Goal: Task Accomplishment & Management: Use online tool/utility

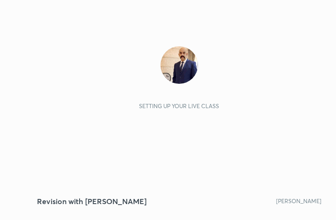
scroll to position [160, 298]
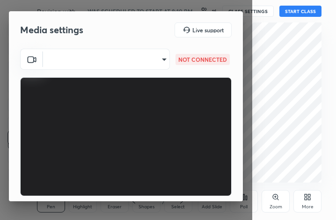
click at [153, 54] on body "1 2 3 4 5 6 7 C X Z C X Z E E Erase all H H Revision with Dr Sidharth Arora SID…" at bounding box center [168, 110] width 336 height 220
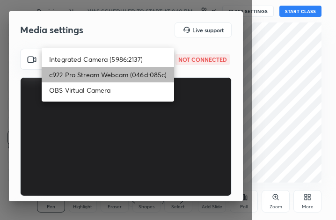
click at [125, 73] on li "c922 Pro Stream Webcam (046d:085c)" at bounding box center [108, 74] width 132 height 15
type input "0133e38ee5660ea0793c9e0669739eca1112667e790c9407953b3a5378d4c3fa"
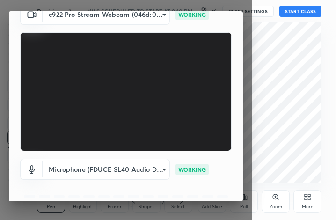
scroll to position [51, 0]
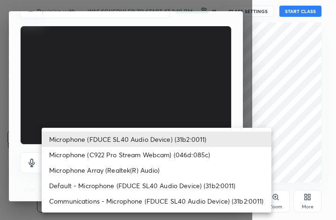
click at [150, 160] on body "1 2 3 4 5 6 7 C X Z C X Z E E Erase all H H Revision with Dr Sidharth Arora SID…" at bounding box center [168, 110] width 336 height 220
click at [145, 139] on li "Microphone (FDUCE SL40 Audio Device) (31b2:0011)" at bounding box center [157, 138] width 230 height 15
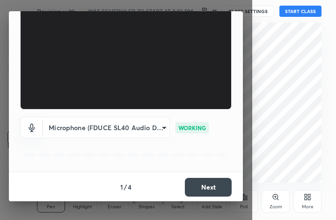
click at [204, 187] on button "Next" at bounding box center [208, 187] width 47 height 19
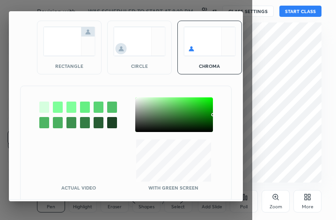
click at [45, 103] on div at bounding box center [44, 107] width 10 height 11
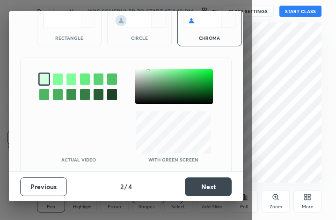
click at [203, 188] on button "Next" at bounding box center [208, 186] width 47 height 19
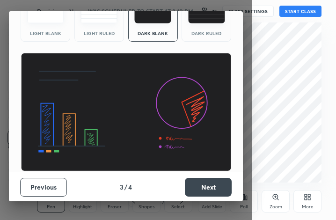
click at [204, 188] on button "Next" at bounding box center [208, 187] width 47 height 19
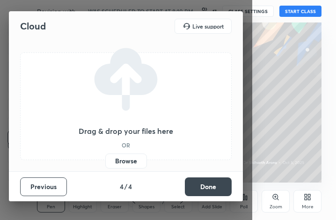
click at [202, 187] on button "Done" at bounding box center [208, 186] width 47 height 19
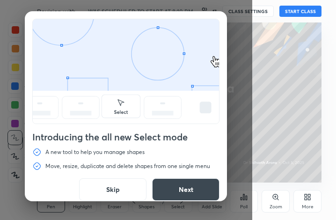
click at [111, 189] on button "Skip" at bounding box center [112, 189] width 67 height 22
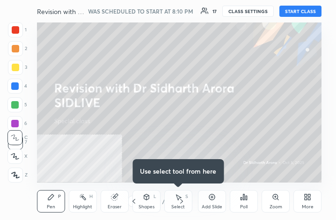
click at [303, 12] on button "START CLASS" at bounding box center [300, 11] width 42 height 11
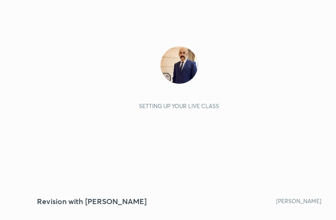
scroll to position [160, 298]
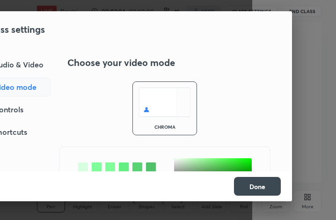
click at [22, 65] on div "Audio & Video" at bounding box center [11, 64] width 80 height 19
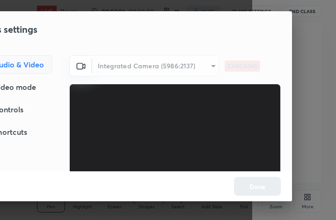
click at [193, 66] on div "Integrated Camera (5986:2137)" at bounding box center [155, 65] width 127 height 21
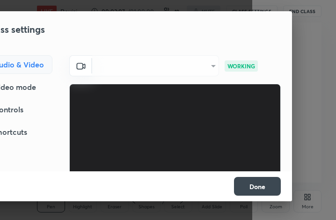
click at [207, 64] on div "​" at bounding box center [155, 65] width 127 height 21
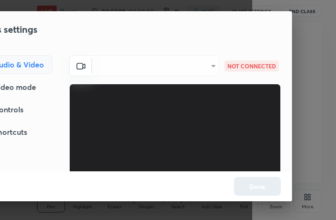
click at [206, 65] on div "​" at bounding box center [155, 65] width 127 height 21
click at [211, 66] on div "​" at bounding box center [155, 65] width 127 height 21
click at [213, 66] on div "​" at bounding box center [155, 65] width 127 height 21
click at [29, 90] on div "Video mode" at bounding box center [11, 87] width 81 height 19
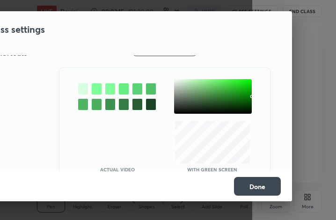
scroll to position [79, 0]
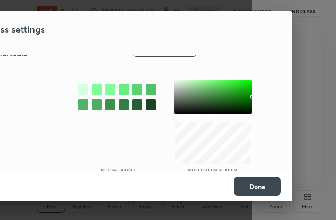
click at [80, 90] on div at bounding box center [83, 89] width 10 height 11
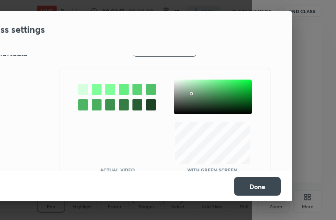
click at [189, 93] on div at bounding box center [213, 97] width 78 height 35
click at [255, 186] on button "Done" at bounding box center [257, 186] width 47 height 19
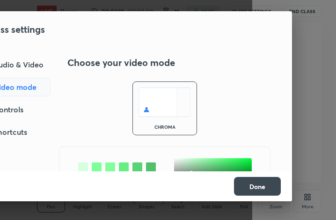
click at [15, 62] on div "Audio & Video" at bounding box center [11, 64] width 80 height 19
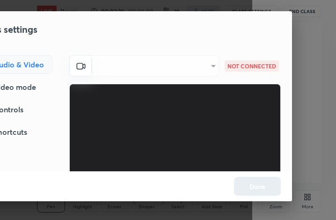
click at [115, 68] on div "​" at bounding box center [155, 65] width 127 height 21
click at [114, 68] on div "​" at bounding box center [155, 65] width 127 height 21
click at [75, 66] on icon at bounding box center [80, 65] width 11 height 11
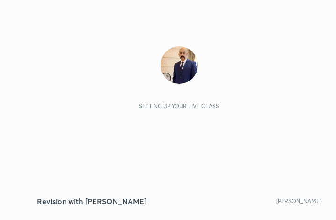
scroll to position [160, 298]
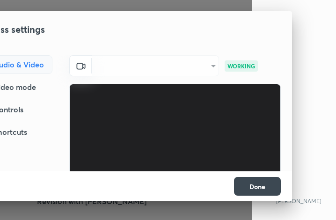
click at [208, 68] on div "​" at bounding box center [155, 65] width 127 height 21
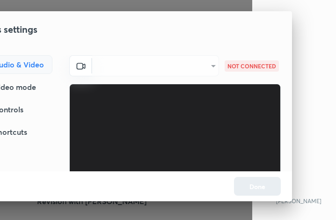
click at [208, 67] on div "​" at bounding box center [155, 65] width 127 height 21
click at [208, 66] on div "​" at bounding box center [155, 65] width 127 height 21
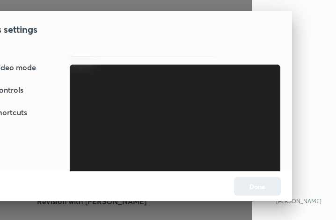
scroll to position [0, 0]
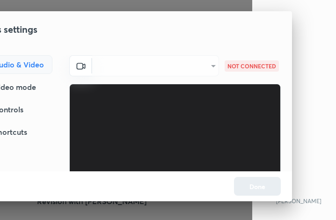
click at [29, 84] on div "Video mode" at bounding box center [11, 87] width 81 height 19
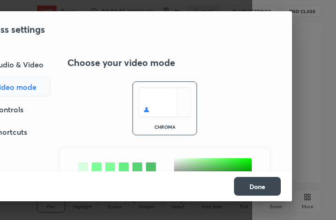
click at [252, 184] on button "Done" at bounding box center [257, 186] width 47 height 19
click at [253, 185] on button "Done" at bounding box center [257, 186] width 47 height 19
click at [306, 73] on div at bounding box center [168, 110] width 336 height 220
click at [84, 163] on div at bounding box center [83, 167] width 10 height 11
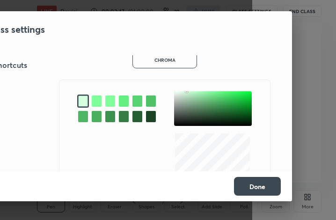
scroll to position [67, 0]
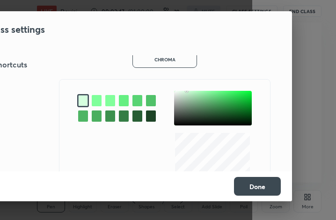
click at [191, 106] on div at bounding box center [213, 108] width 78 height 35
click at [249, 186] on button "Done" at bounding box center [257, 186] width 47 height 19
click at [249, 185] on button "Done" at bounding box center [257, 186] width 47 height 19
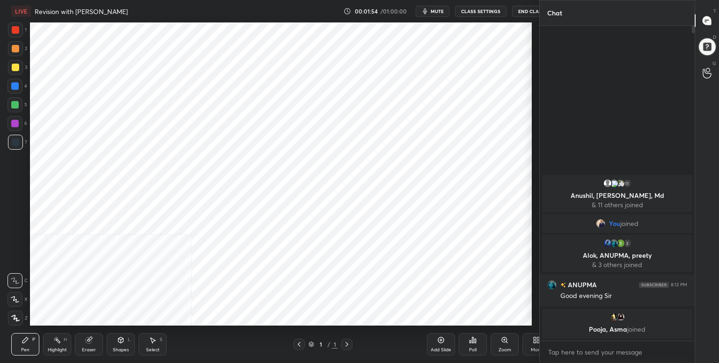
scroll to position [46483, 46284]
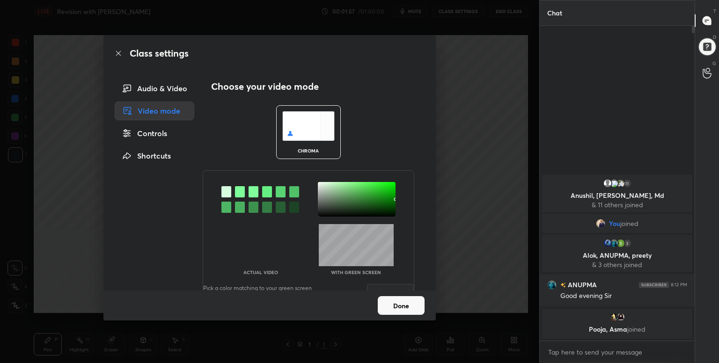
click at [161, 90] on div "Audio & Video" at bounding box center [155, 88] width 80 height 19
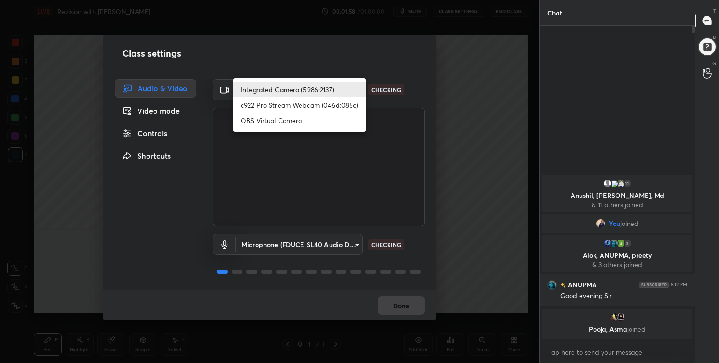
click at [327, 90] on body "1 2 3 4 5 6 7 C X Z C X Z E E Erase all H H LIVE Revision with Dr Sidharth Aror…" at bounding box center [359, 181] width 719 height 363
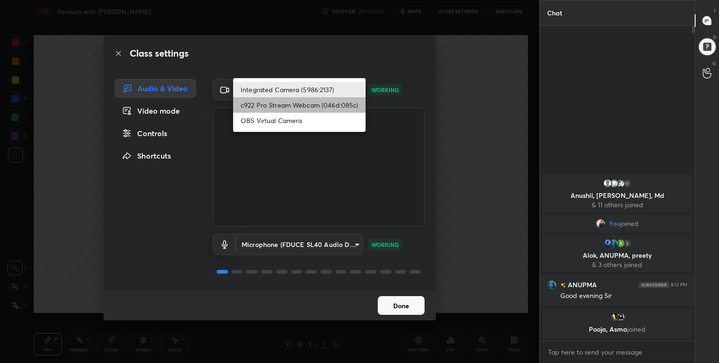
click at [307, 105] on li "c922 Pro Stream Webcam (046d:085c)" at bounding box center [299, 104] width 132 height 15
type input "b376f3ee2ab863d7ff8570b3f2739c912290d651ef4ff214a25bf07b5965351a"
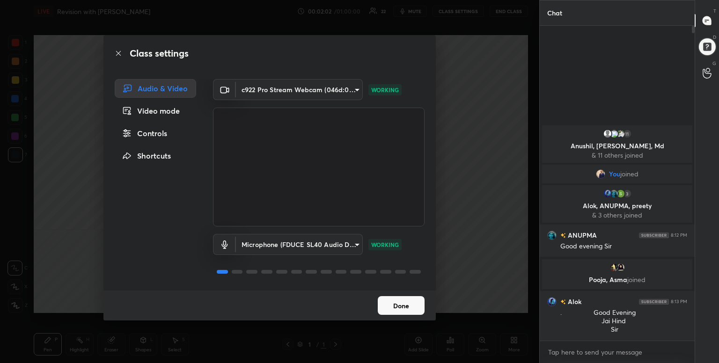
click at [405, 306] on button "Done" at bounding box center [401, 305] width 47 height 19
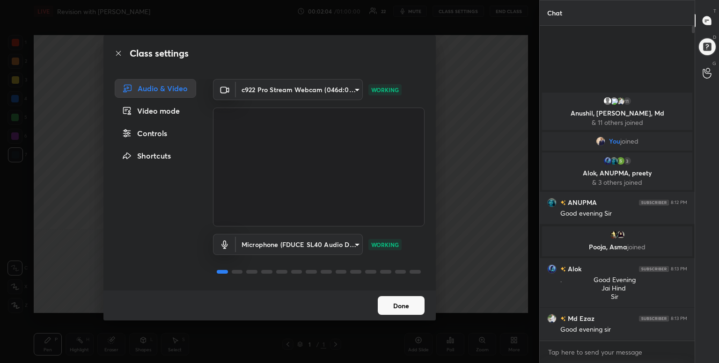
click at [399, 302] on button "Done" at bounding box center [401, 305] width 47 height 19
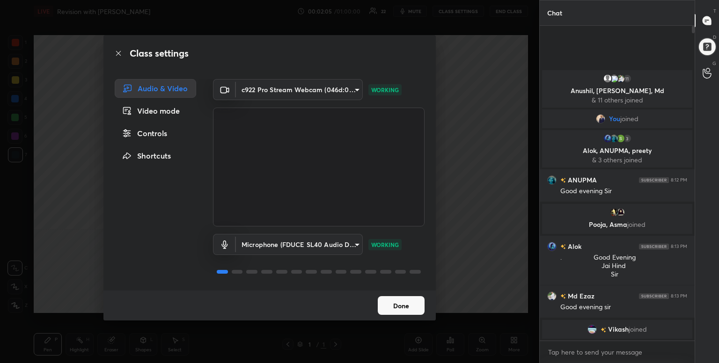
scroll to position [0, 0]
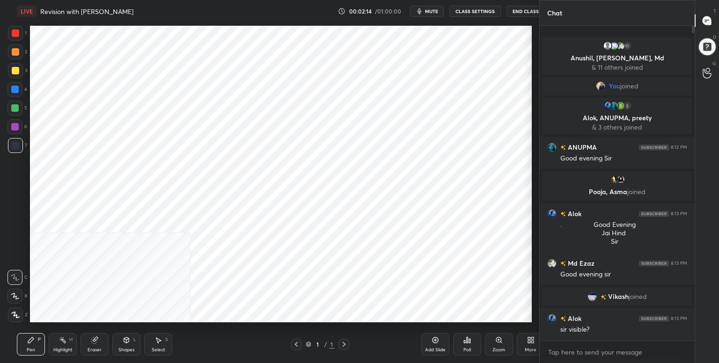
scroll to position [46483, 46284]
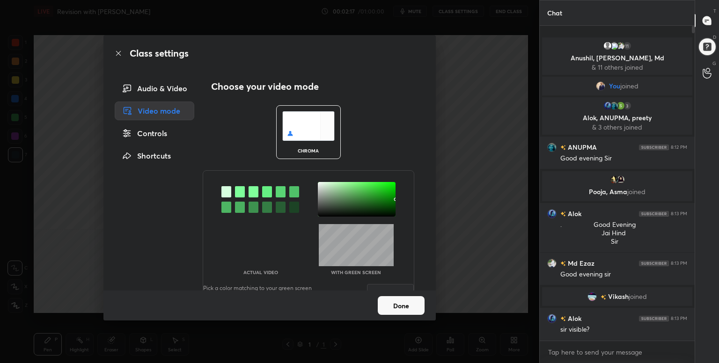
click at [167, 88] on div "Audio & Video" at bounding box center [155, 88] width 80 height 19
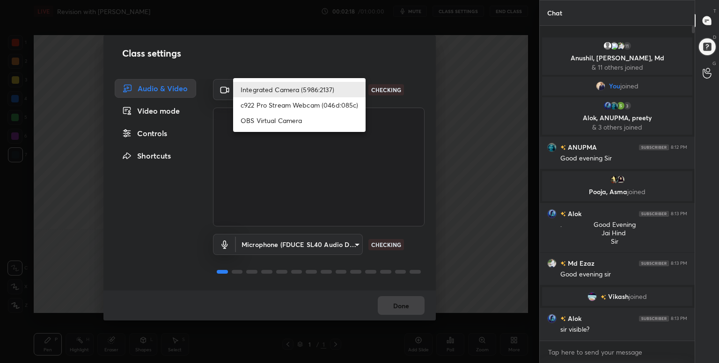
click at [296, 89] on body "1 2 3 4 5 6 7 C X Z C X Z E E Erase all H H LIVE Revision with Dr Sidharth Aror…" at bounding box center [359, 181] width 719 height 363
click at [283, 103] on li "c922 Pro Stream Webcam (046d:085c)" at bounding box center [299, 104] width 132 height 15
type input "b376f3ee2ab863d7ff8570b3f2739c912290d651ef4ff214a25bf07b5965351a"
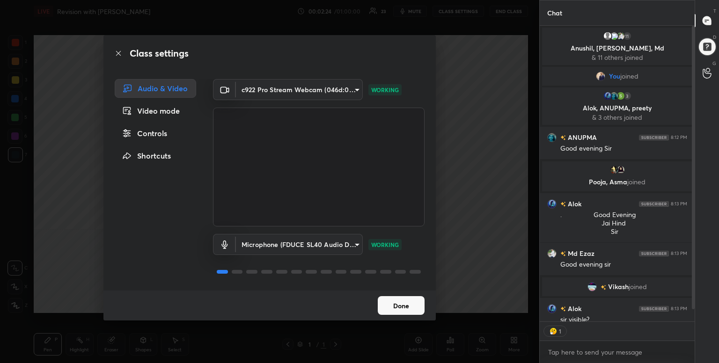
scroll to position [3, 3]
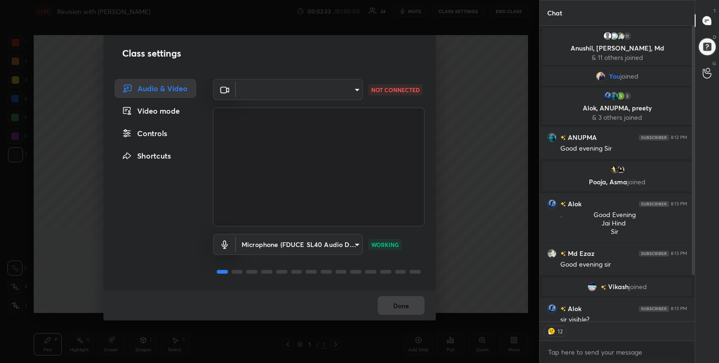
type textarea "x"
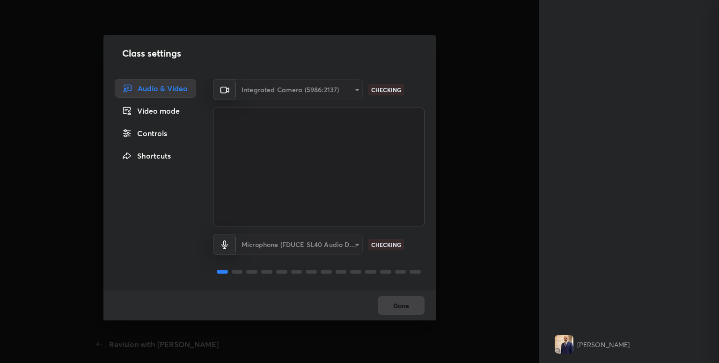
scroll to position [67, 0]
click at [346, 87] on div "Integrated Camera (5986:2137)" at bounding box center [299, 89] width 127 height 21
click at [159, 110] on div "Video mode" at bounding box center [155, 111] width 81 height 19
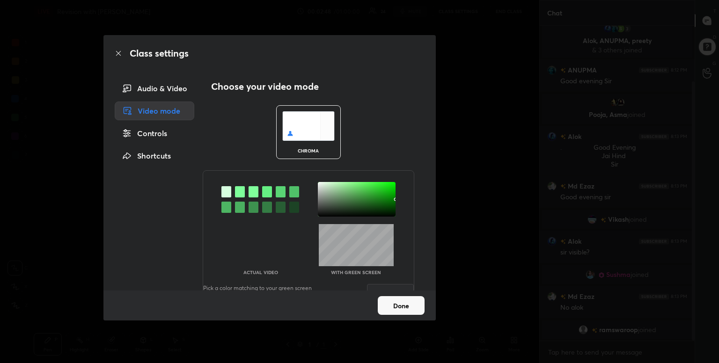
scroll to position [46483, 46284]
click at [159, 88] on div "Audio & Video" at bounding box center [155, 88] width 80 height 19
click at [318, 88] on h2 "Choose your video mode" at bounding box center [265, 86] width 108 height 12
click at [223, 193] on div at bounding box center [226, 191] width 10 height 11
click at [153, 88] on div "Audio & Video" at bounding box center [155, 88] width 80 height 19
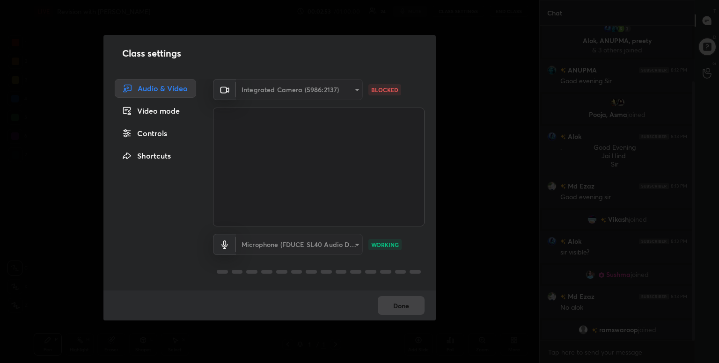
click at [287, 90] on div "Integrated Camera (5986:2137)" at bounding box center [299, 89] width 127 height 21
